Goal: Information Seeking & Learning: Learn about a topic

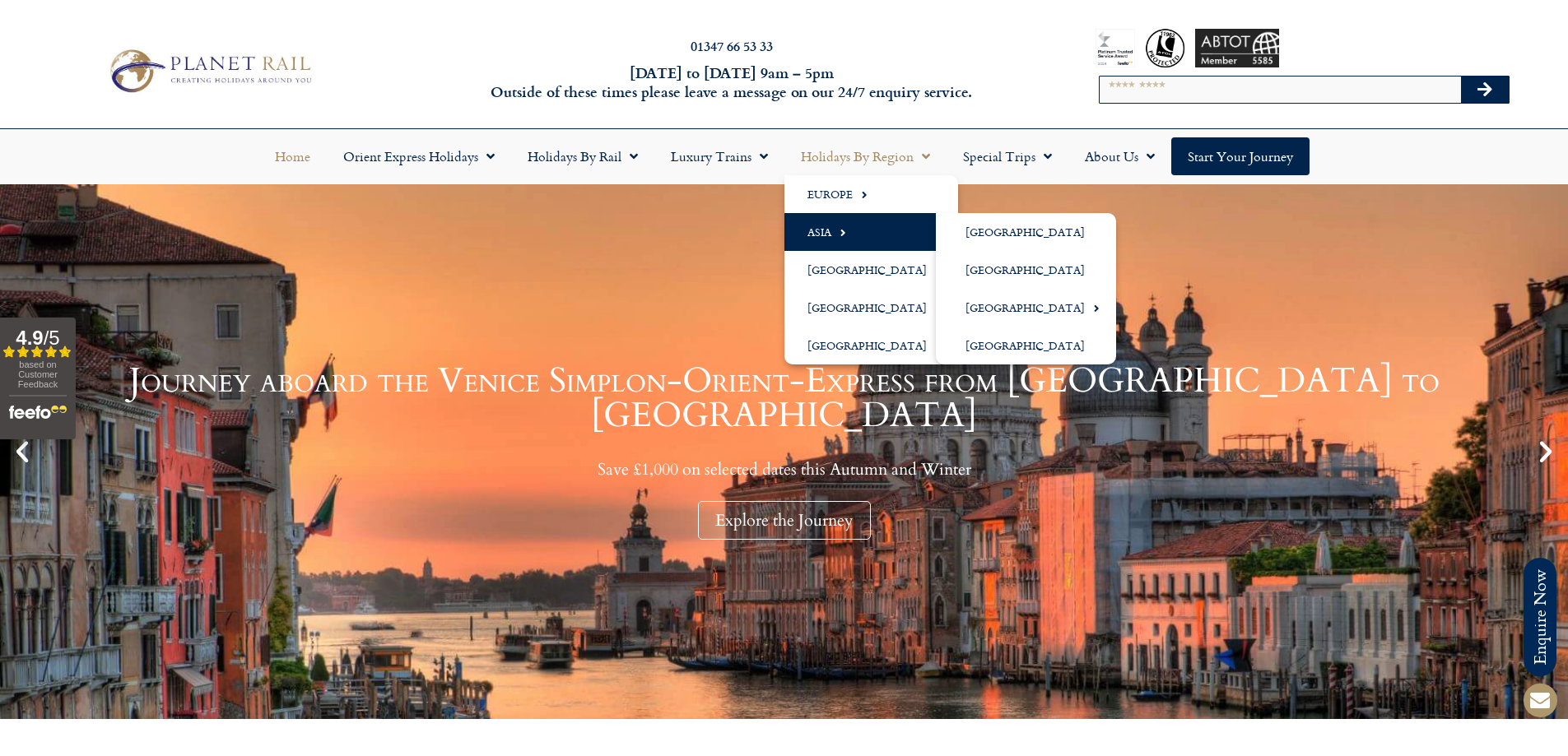
click at [831, 226] on span "Menu" at bounding box center [839, 232] width 15 height 27
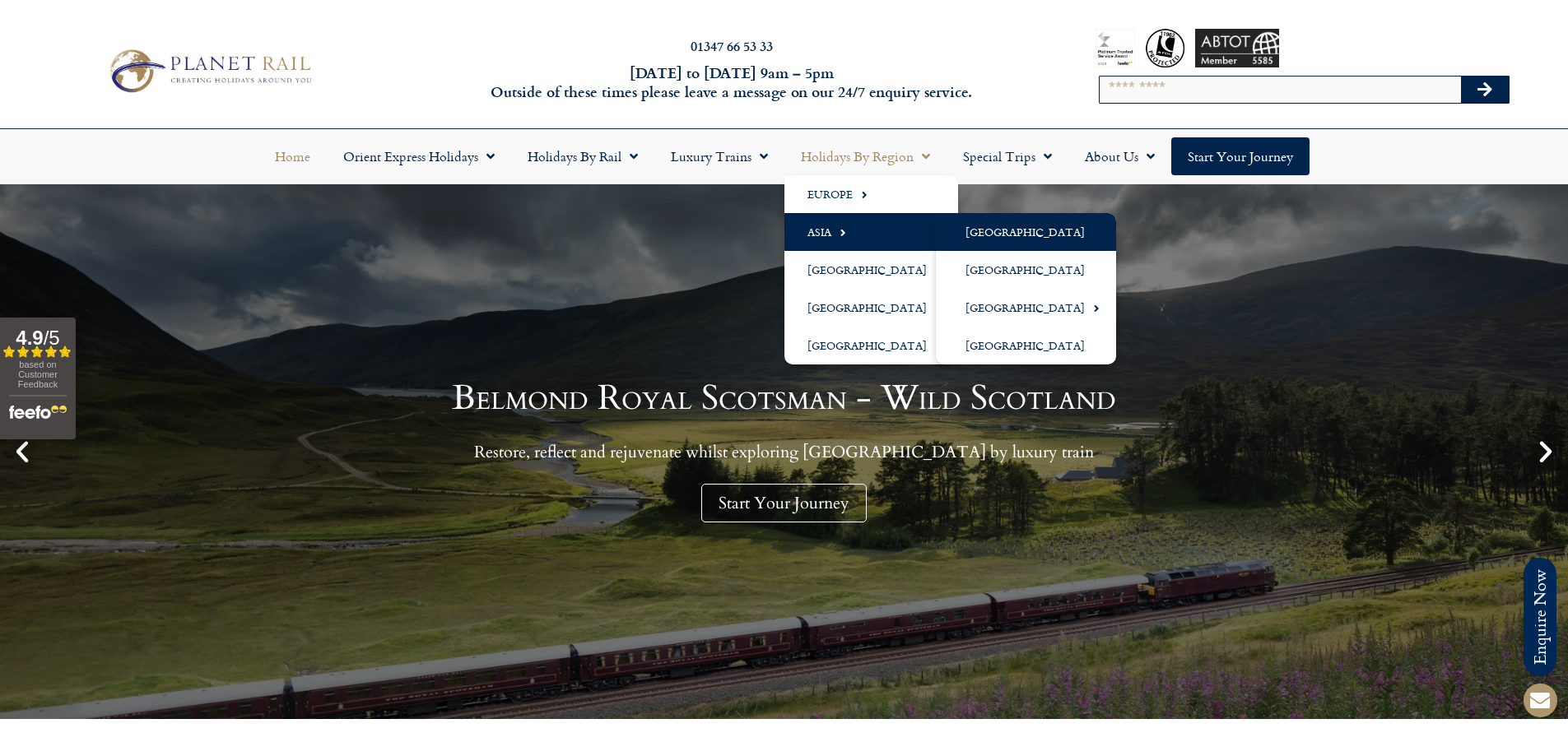
click at [982, 230] on link "[GEOGRAPHIC_DATA]" at bounding box center [1026, 232] width 181 height 38
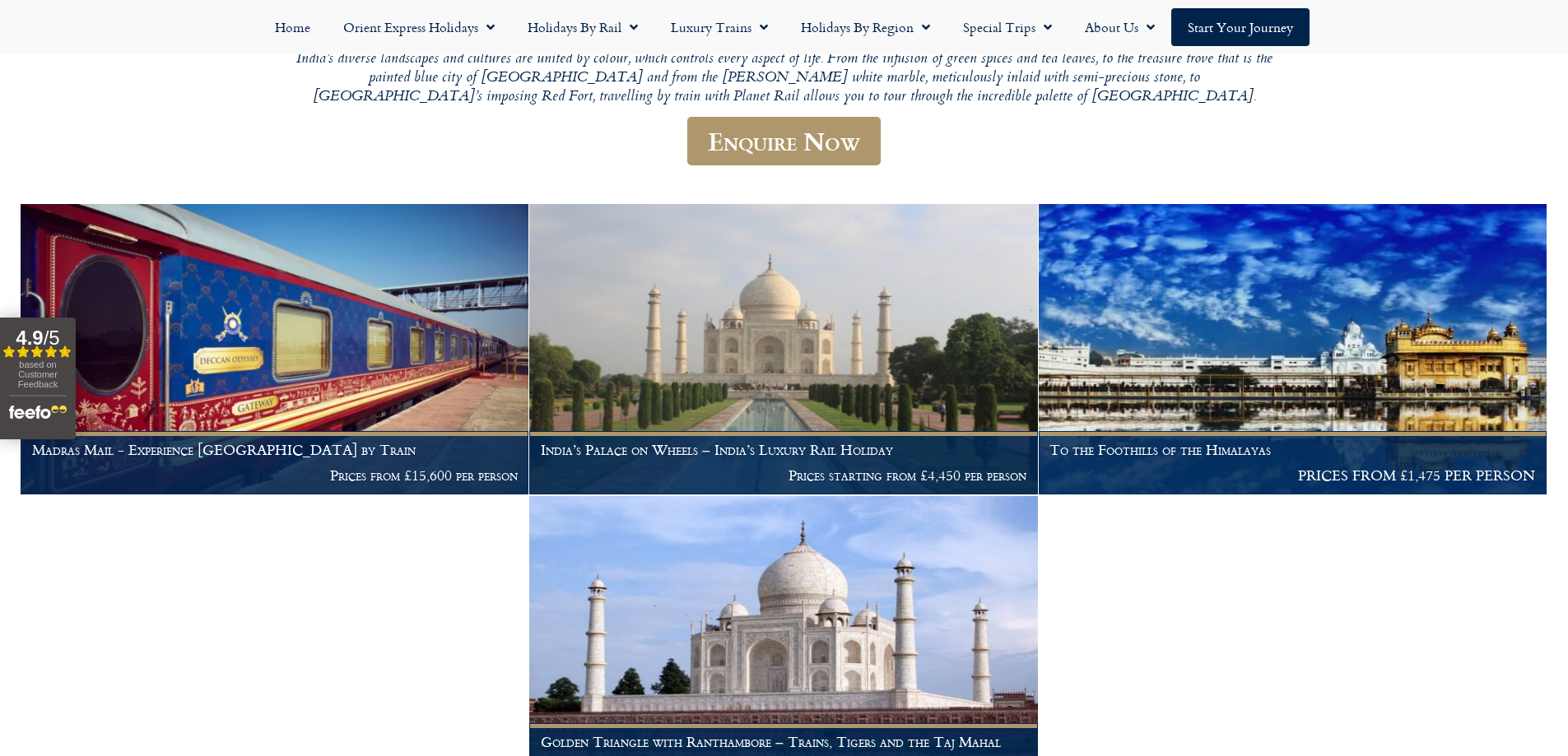
scroll to position [411, 0]
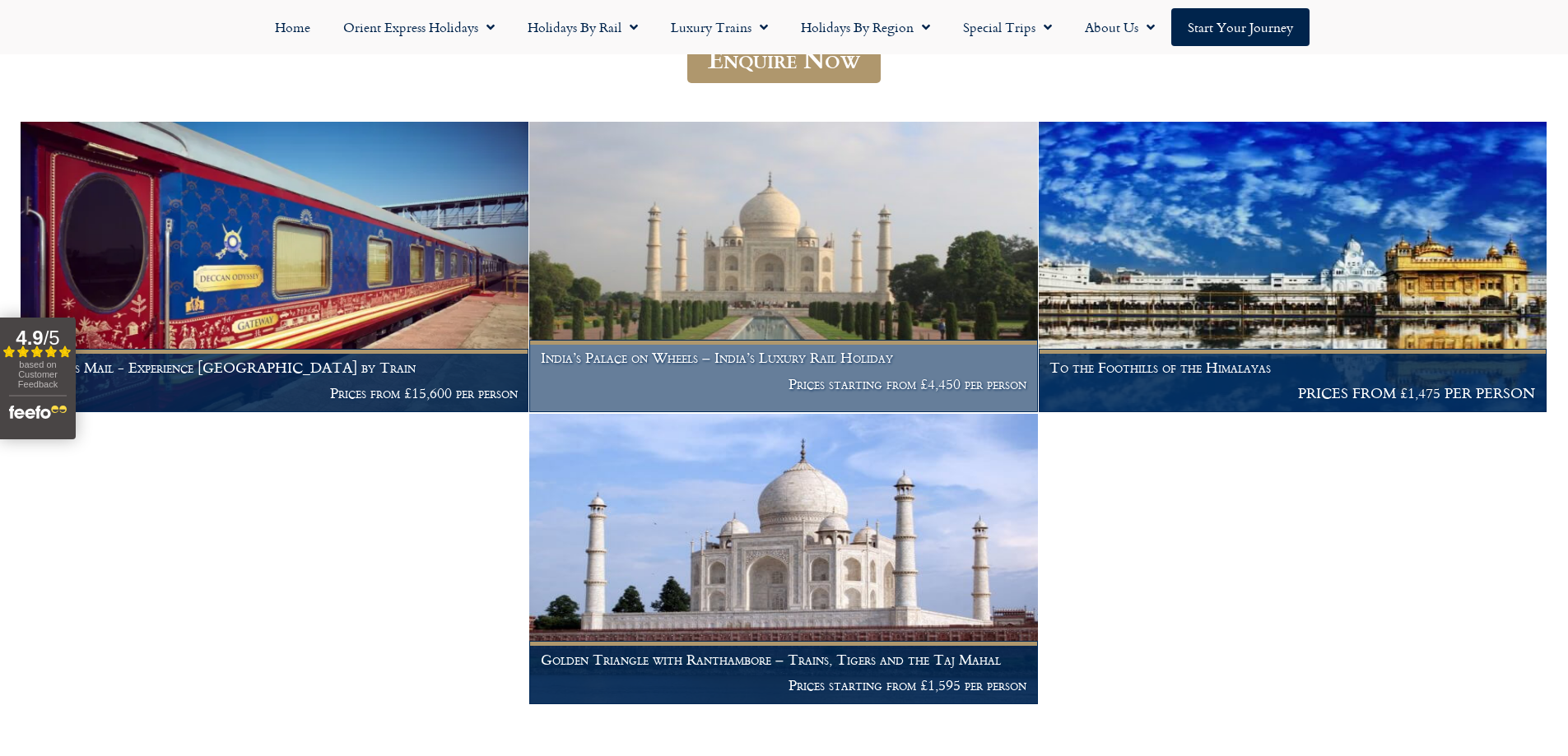
click at [817, 376] on p "Prices starting from £4,450 per person" at bounding box center [784, 384] width 486 height 16
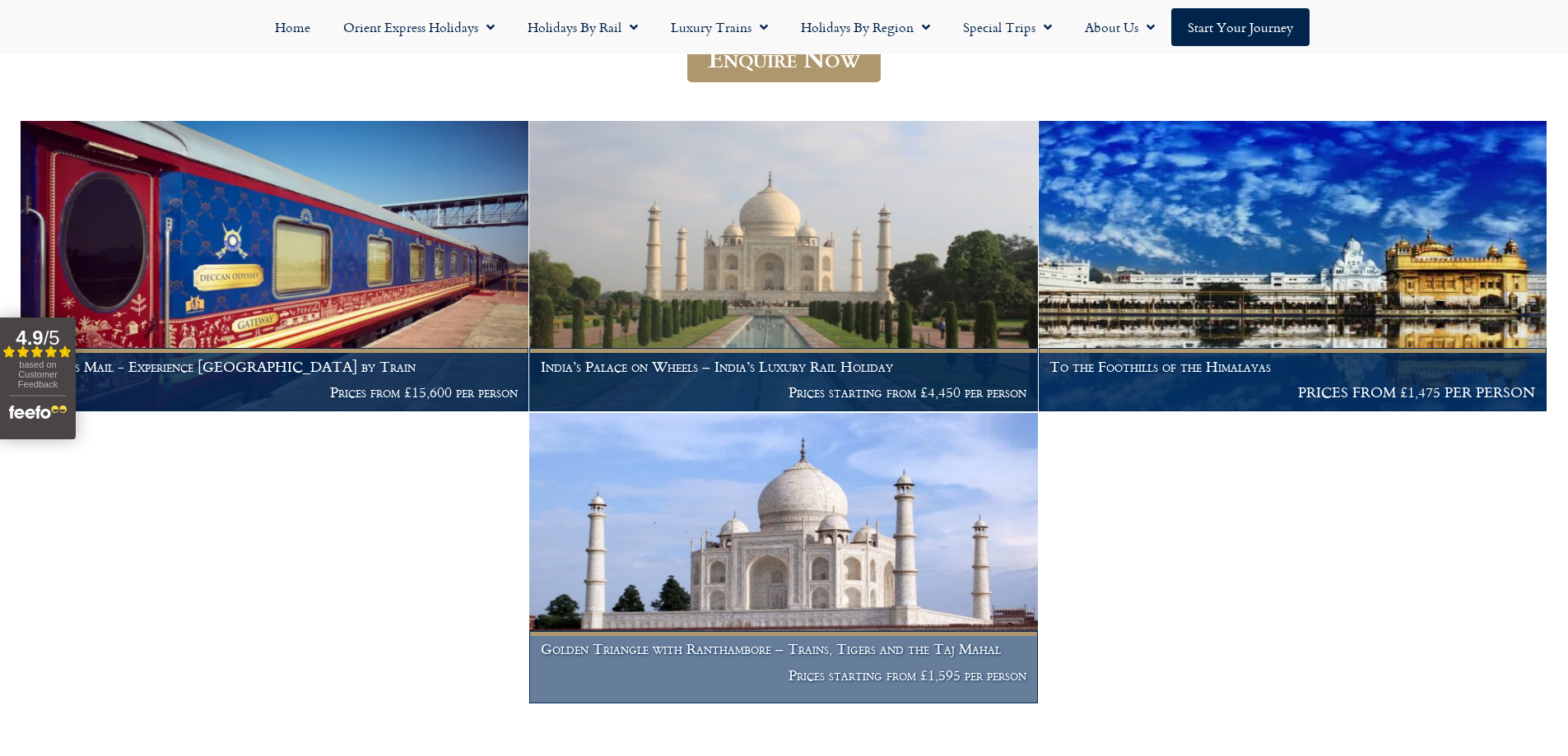
scroll to position [414, 0]
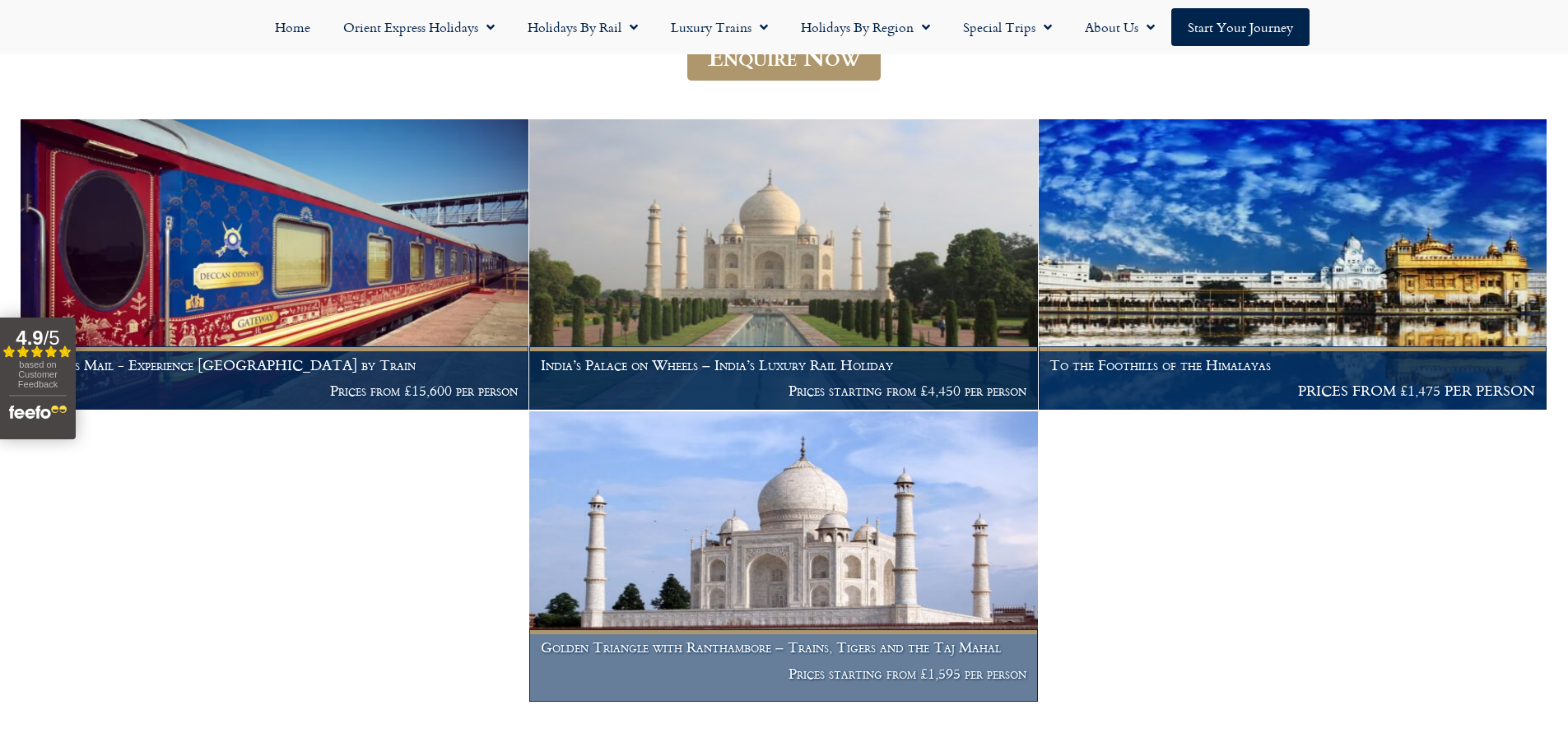
click at [845, 639] on h1 "Golden Triangle with Ranthambore – Trains, Tigers and the Taj Mahal" at bounding box center [784, 647] width 486 height 16
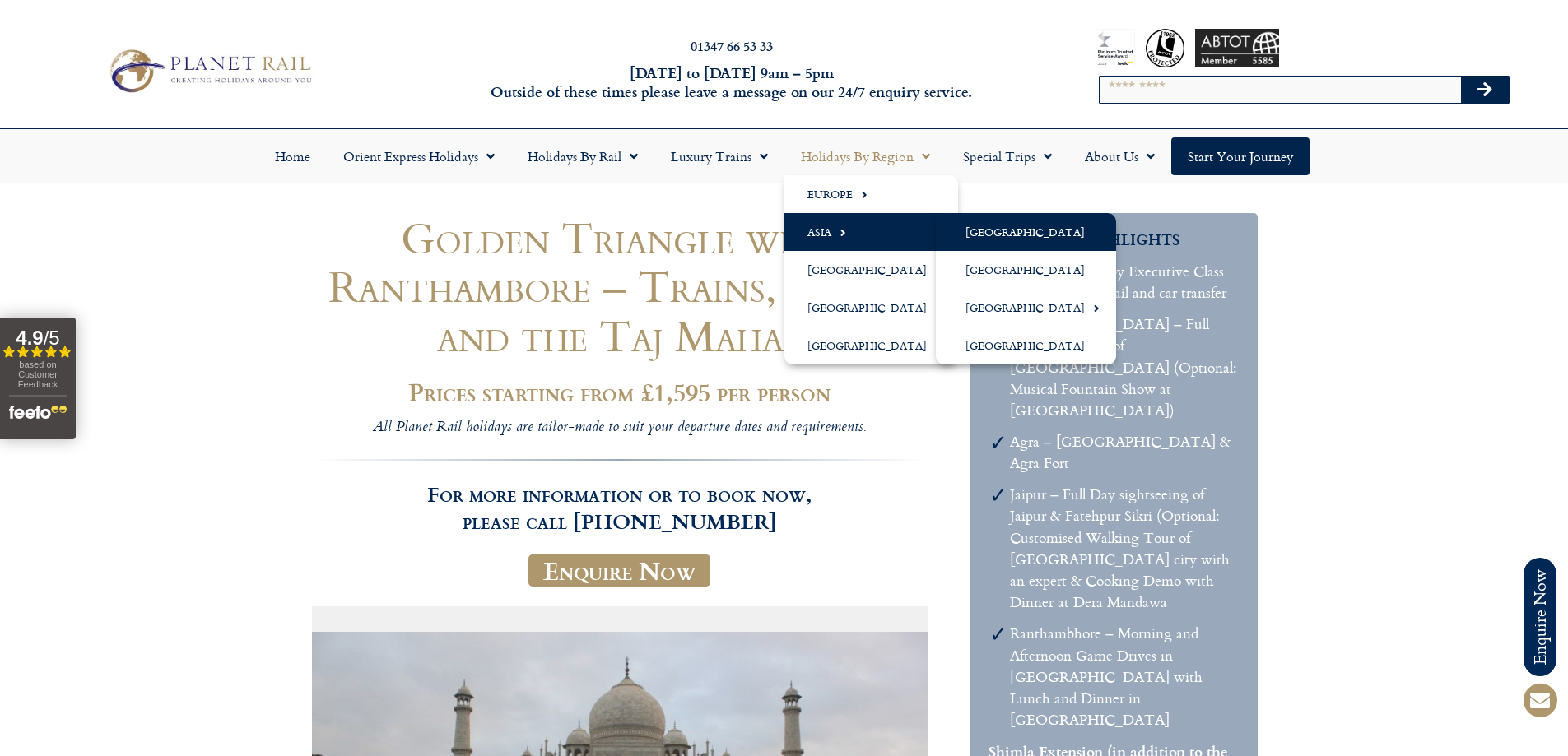
click at [968, 226] on link "[GEOGRAPHIC_DATA]" at bounding box center [1026, 232] width 181 height 38
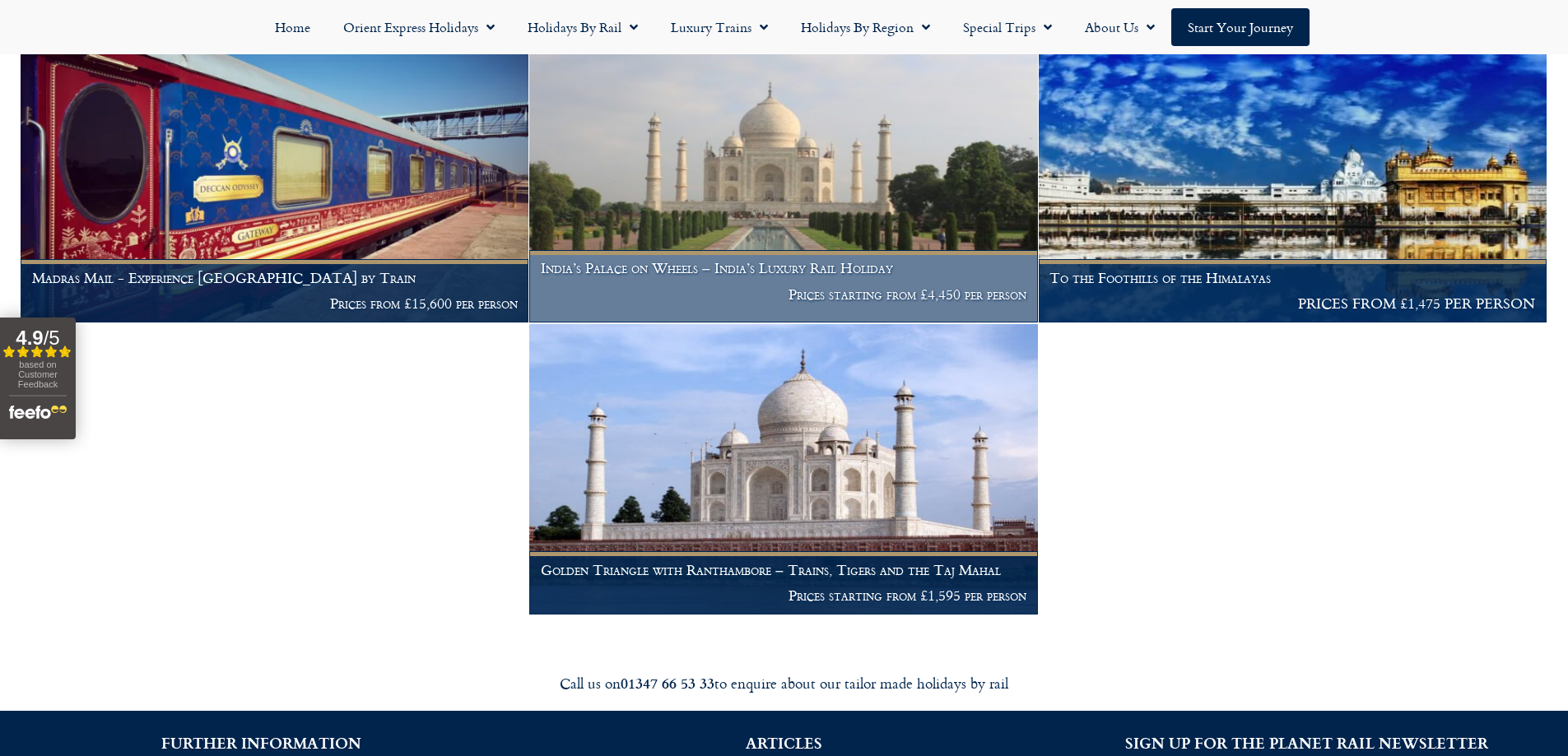
scroll to position [411, 0]
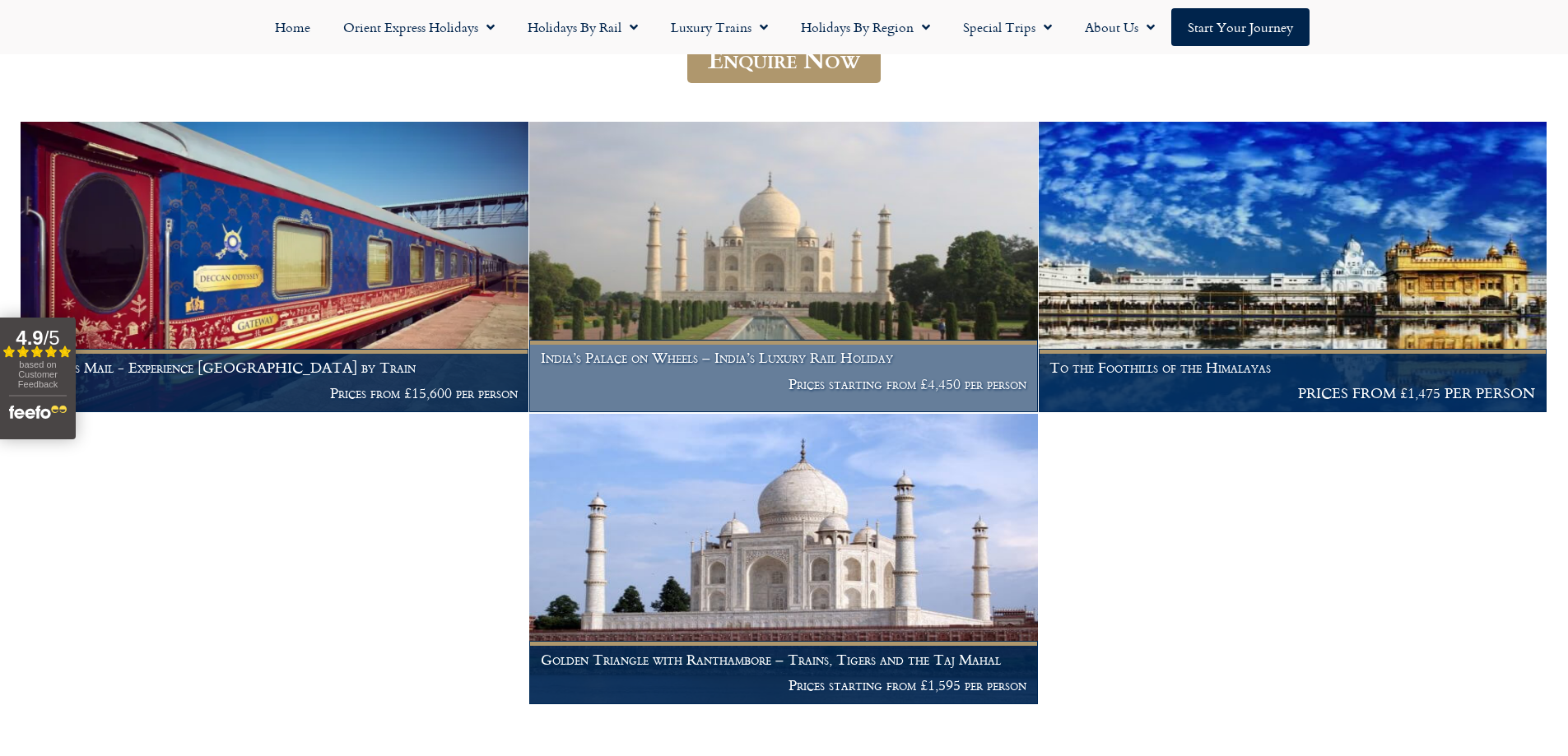
click at [783, 264] on img at bounding box center [784, 267] width 508 height 290
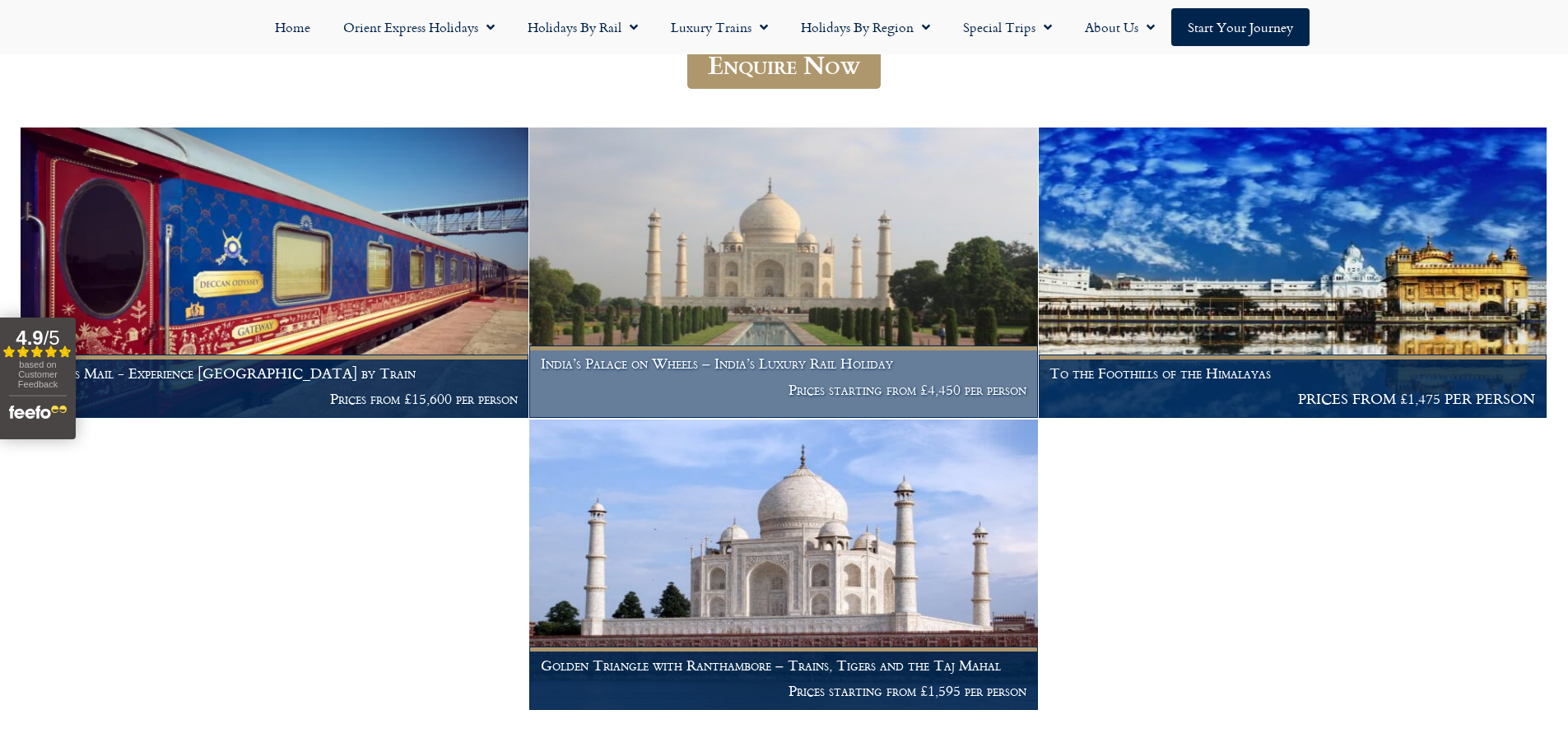
scroll to position [414, 0]
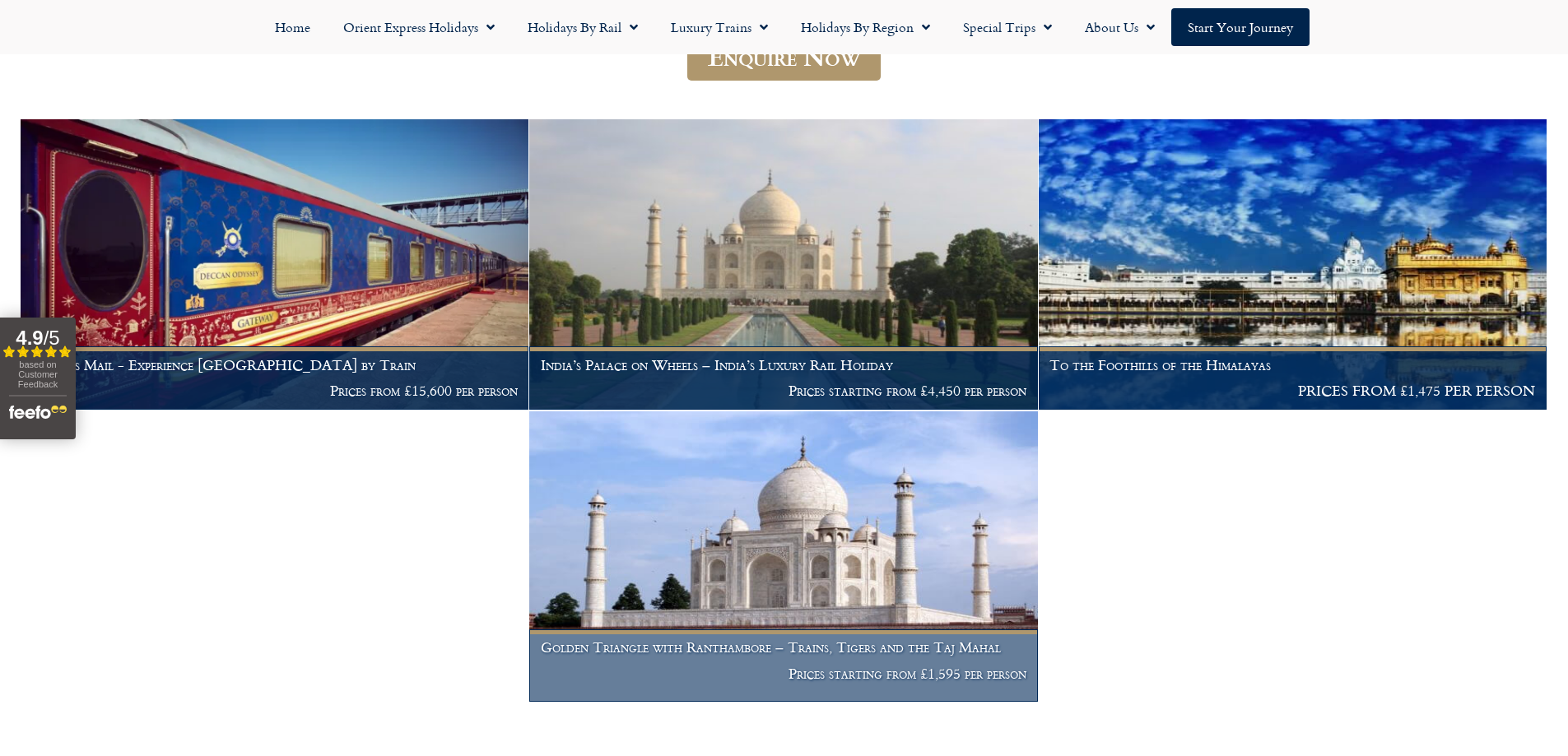
click at [903, 665] on p "Prices starting from £1,595 per person" at bounding box center [784, 674] width 486 height 16
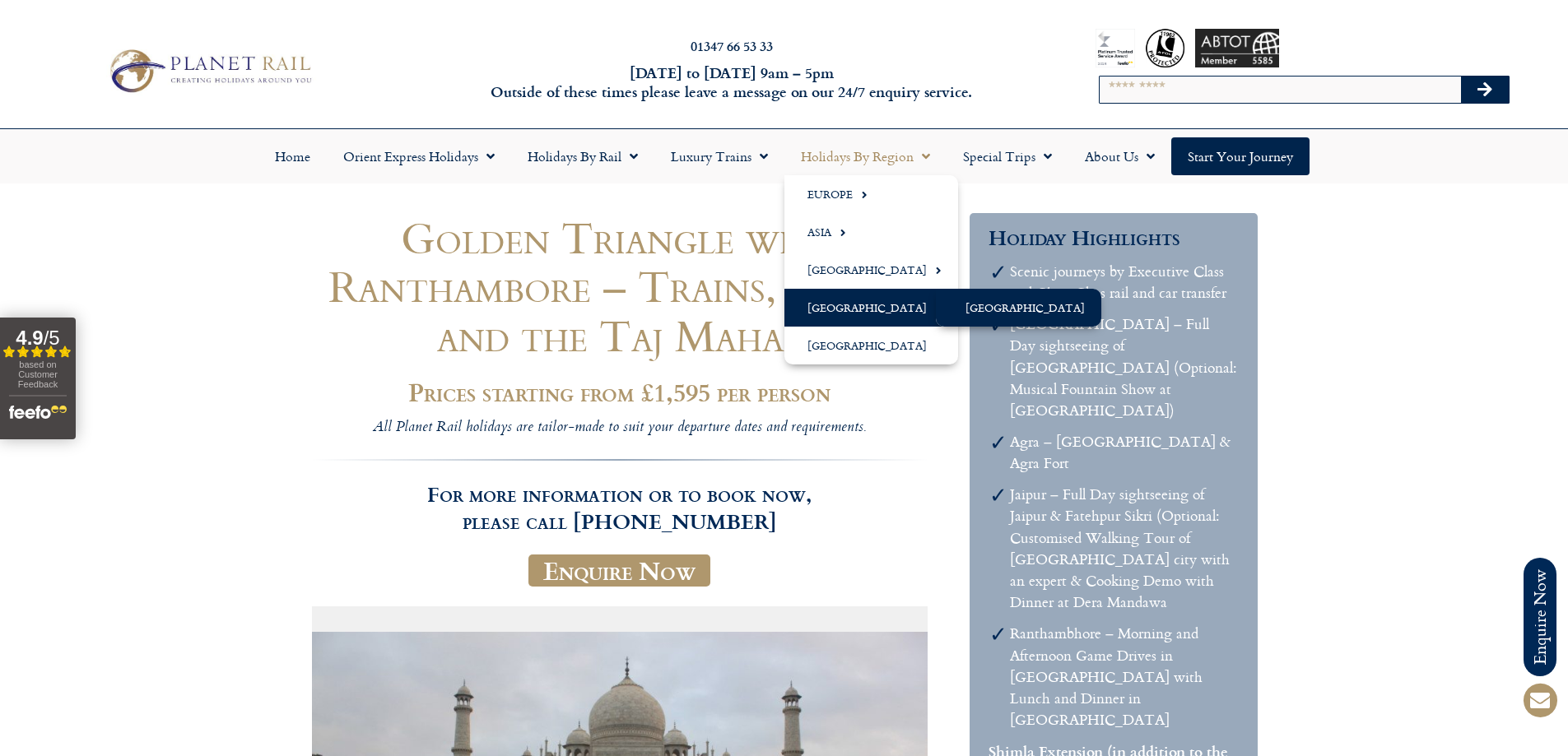
click at [969, 304] on link "[GEOGRAPHIC_DATA]" at bounding box center [1019, 308] width 166 height 38
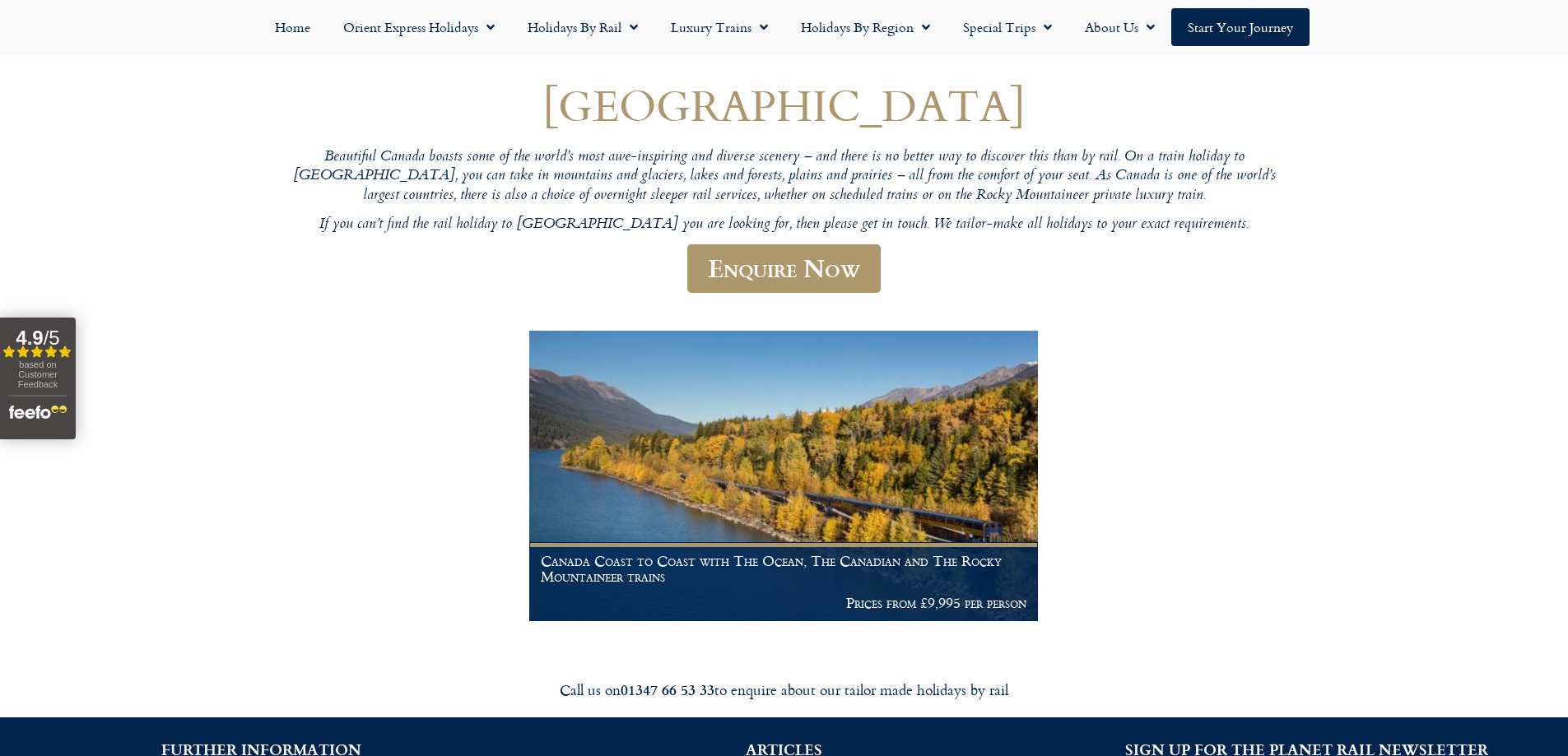
scroll to position [165, 0]
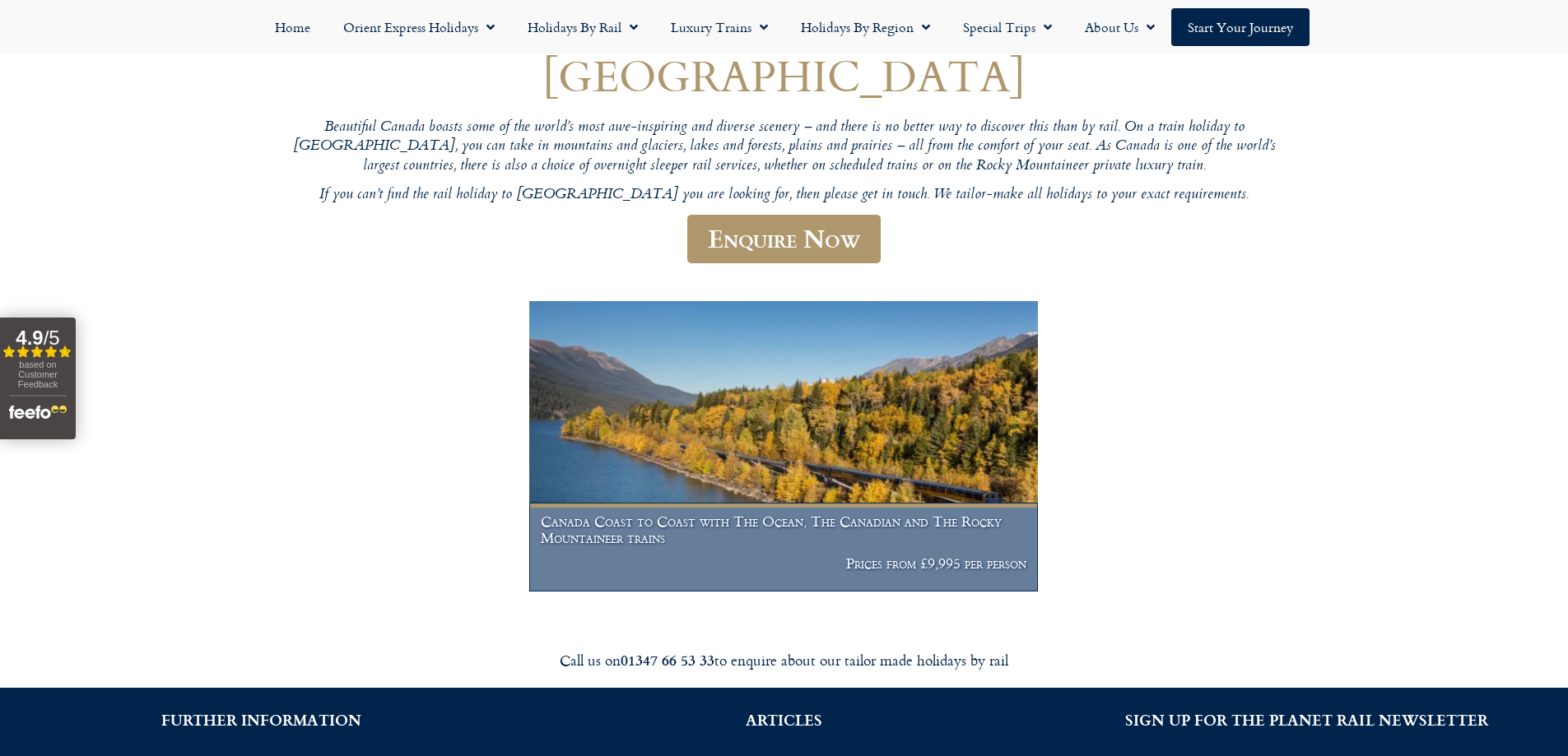
click at [795, 524] on h1 "Canada Coast to Coast with The Ocean, The Canadian and The Rocky Mountaineer tr…" at bounding box center [784, 529] width 486 height 32
